Goal: Find contact information: Find contact information

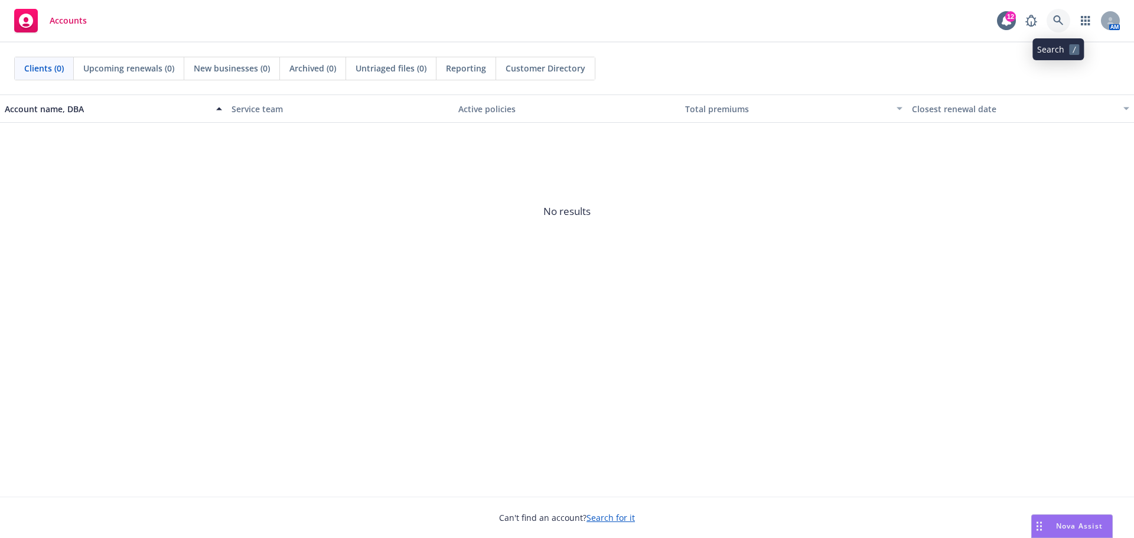
click at [1058, 17] on icon at bounding box center [1058, 20] width 10 height 10
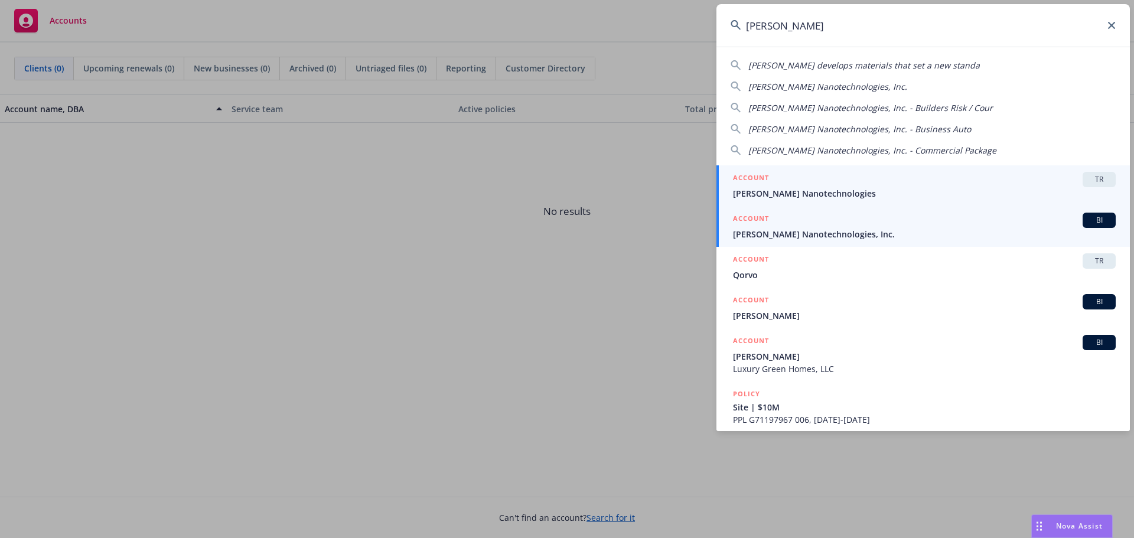
type input "[PERSON_NAME]"
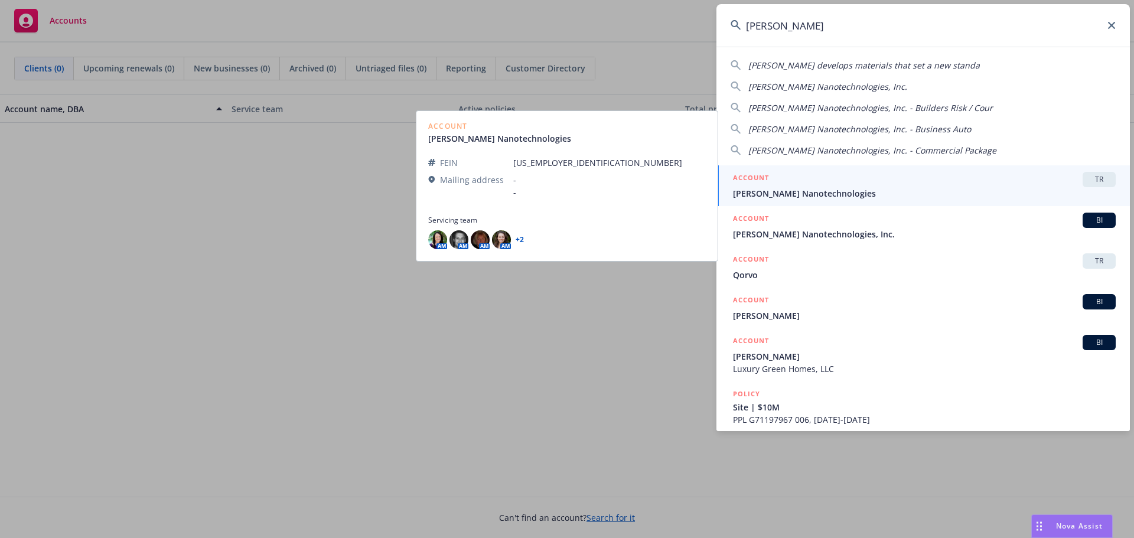
click at [787, 193] on span "[PERSON_NAME] Nanotechnologies" at bounding box center [924, 193] width 383 height 12
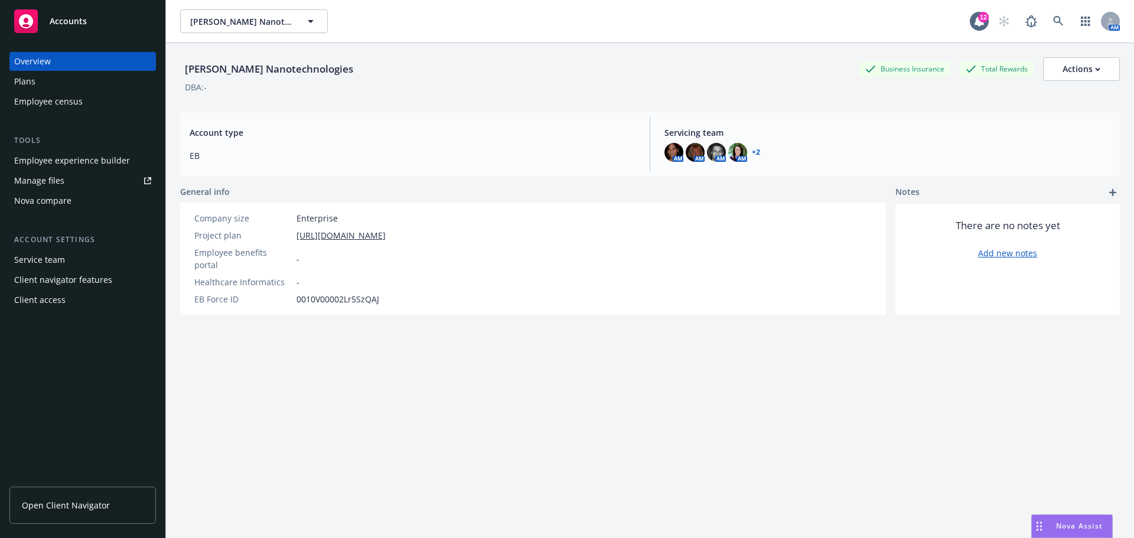
click at [38, 81] on div "Plans" at bounding box center [82, 81] width 137 height 19
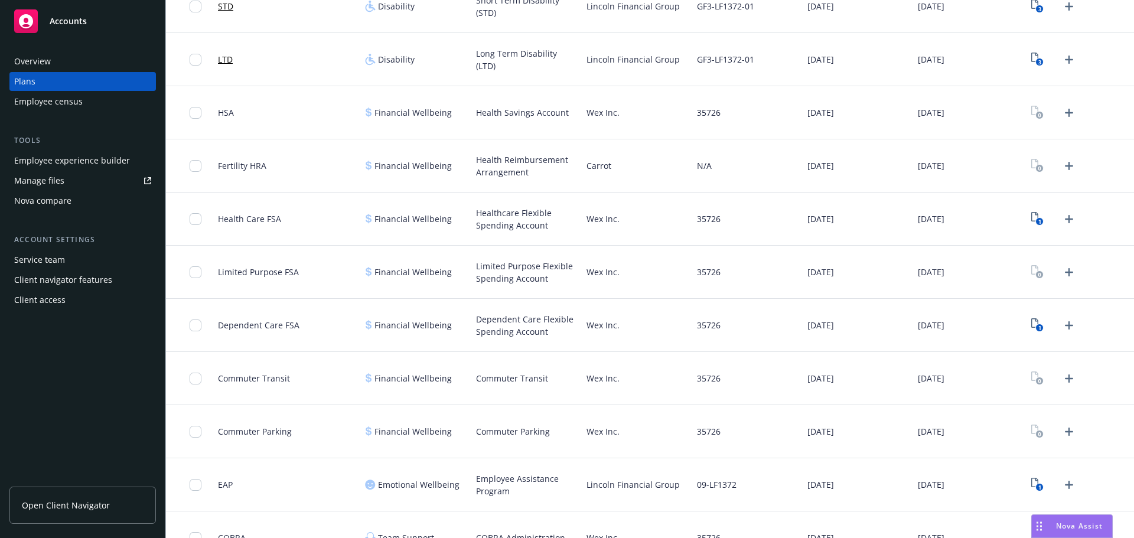
scroll to position [1012, 0]
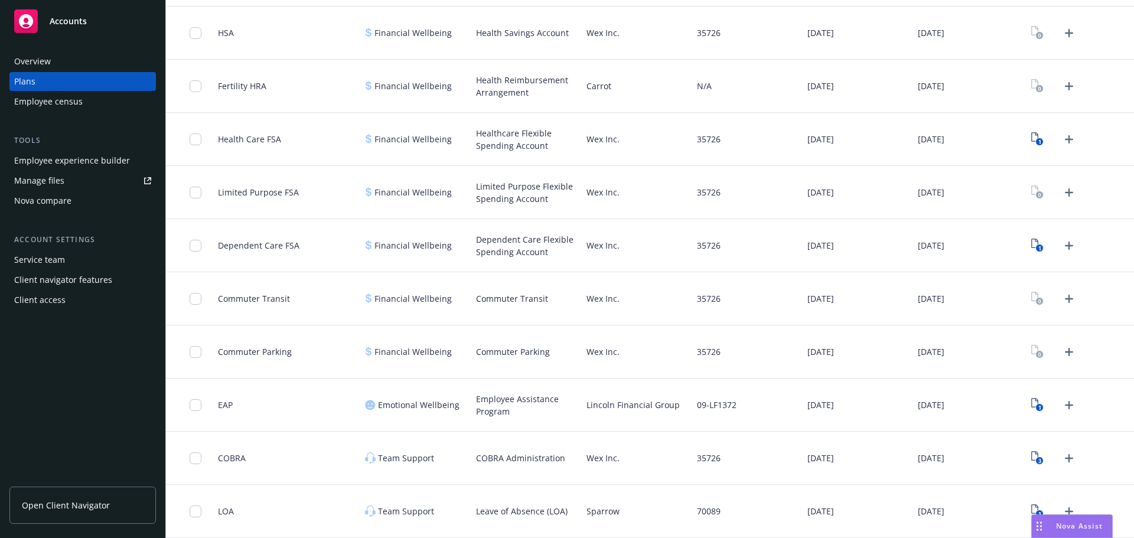
click at [66, 501] on span "Open Client Navigator" at bounding box center [66, 505] width 88 height 12
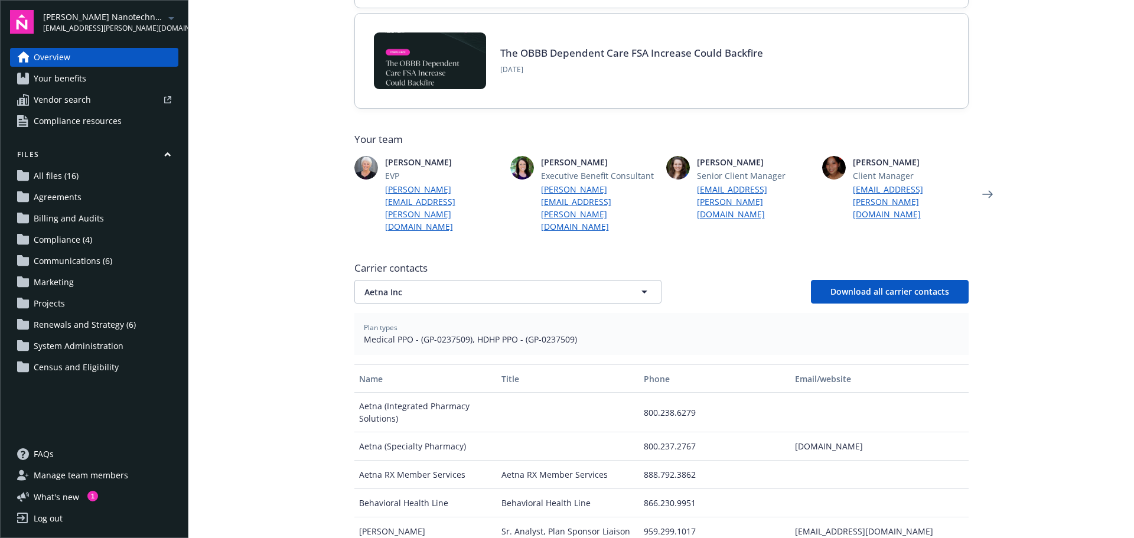
scroll to position [231, 0]
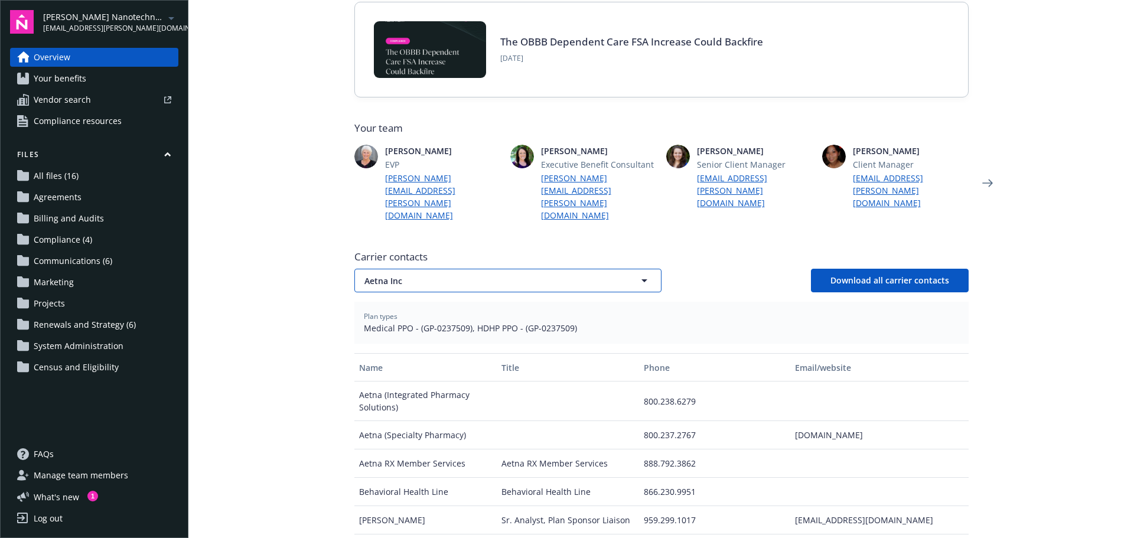
click at [637, 273] on icon "button" at bounding box center [644, 280] width 14 height 14
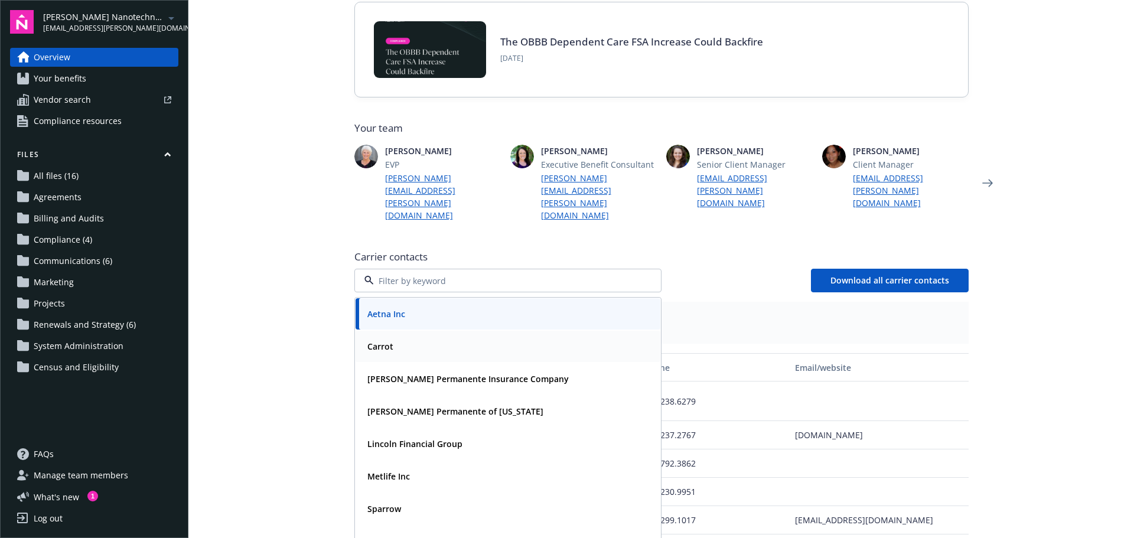
click at [438, 338] on div "Carrot" at bounding box center [508, 346] width 291 height 17
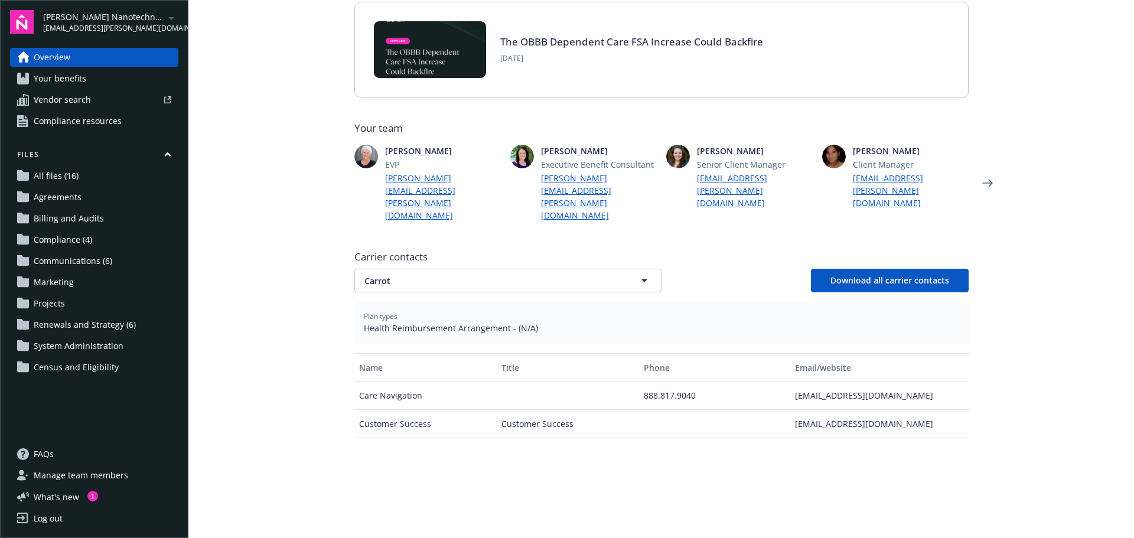
click at [932, 312] on div "Plan types Health Reimbursement Arrangement - (N/A)" at bounding box center [661, 323] width 614 height 42
drag, startPoint x: 905, startPoint y: 379, endPoint x: 786, endPoint y: 371, distance: 118.9
click at [790, 381] on div "support@get-carrot.com" at bounding box center [879, 395] width 178 height 28
copy div "support@get-carrot.com"
